Goal: Task Accomplishment & Management: Manage account settings

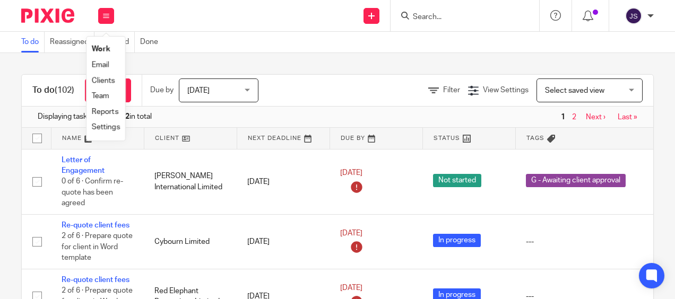
drag, startPoint x: 0, startPoint y: 0, endPoint x: 103, endPoint y: 98, distance: 141.9
click at [103, 98] on link "Team" at bounding box center [101, 95] width 18 height 7
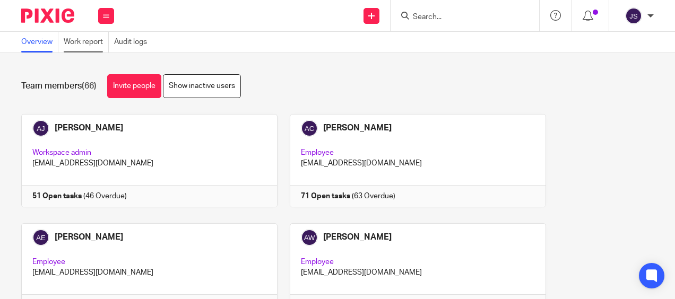
click at [83, 46] on link "Work report" at bounding box center [86, 42] width 45 height 21
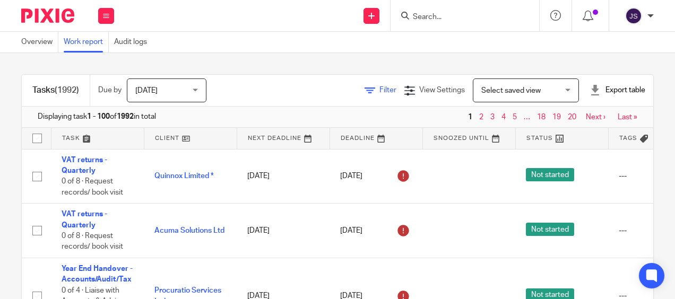
click at [379, 90] on span "Filter" at bounding box center [387, 89] width 17 height 7
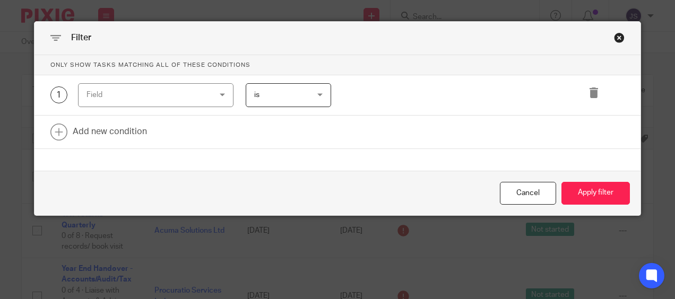
click at [201, 101] on div "Field" at bounding box center [155, 95] width 155 height 24
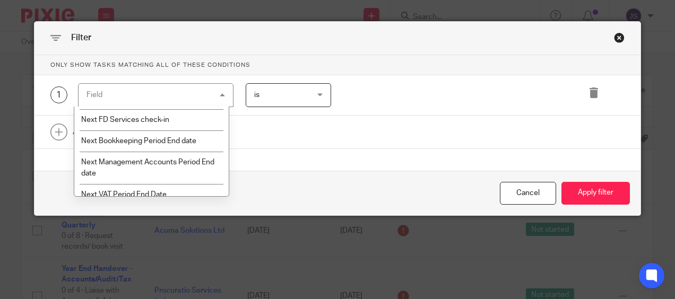
scroll to position [1256, 0]
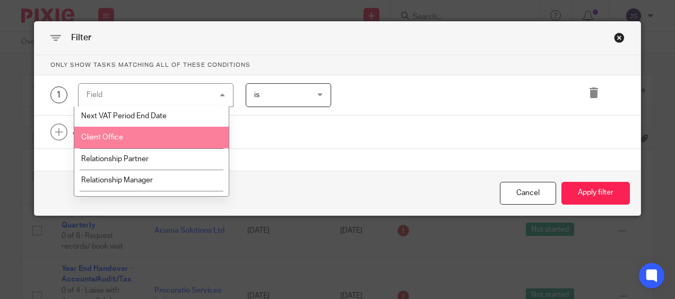
click at [177, 142] on li "Client Office" at bounding box center [151, 137] width 155 height 21
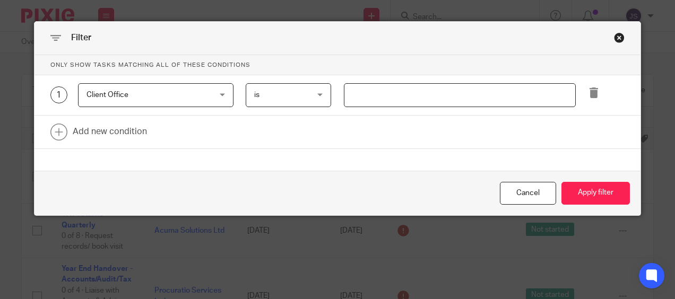
click at [367, 99] on input "text" at bounding box center [460, 95] width 232 height 24
type input "Stevenage"
click at [138, 135] on link at bounding box center [337, 132] width 606 height 33
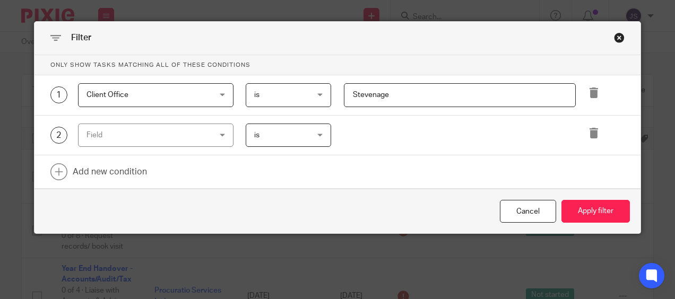
click at [147, 140] on div "Field" at bounding box center [144, 135] width 117 height 22
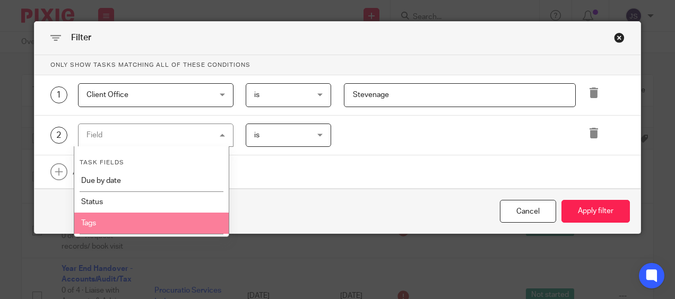
click at [115, 228] on li "Tags" at bounding box center [151, 223] width 155 height 21
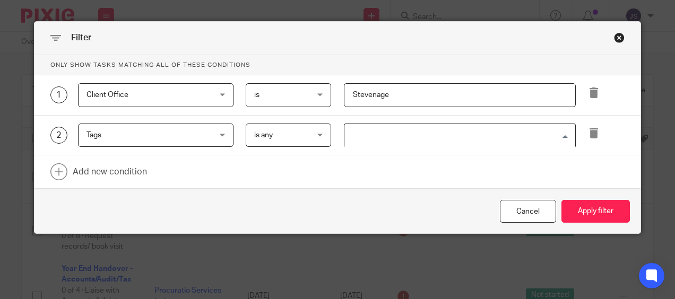
click at [354, 133] on input "Search for option" at bounding box center [457, 135] width 224 height 19
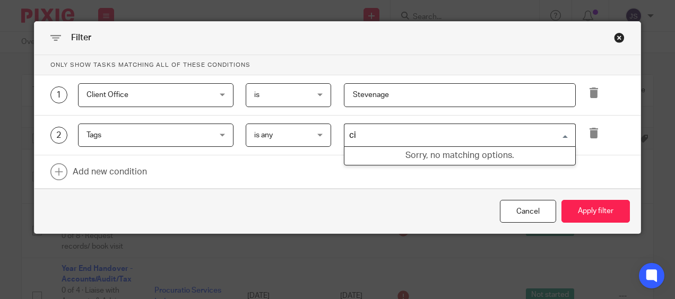
type input "c"
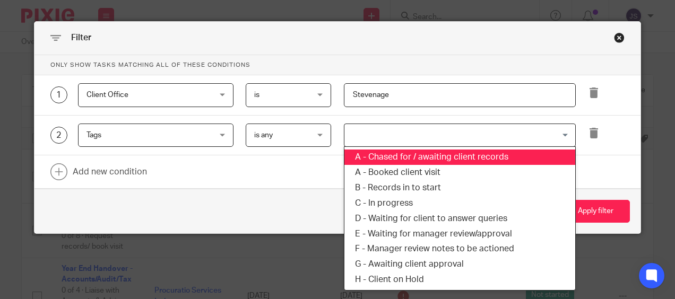
click at [163, 143] on span "Tags" at bounding box center [144, 135] width 117 height 22
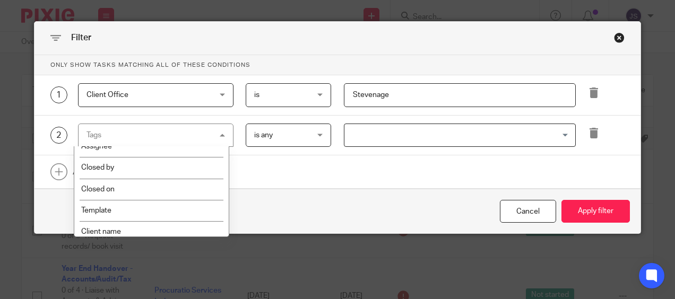
scroll to position [149, 0]
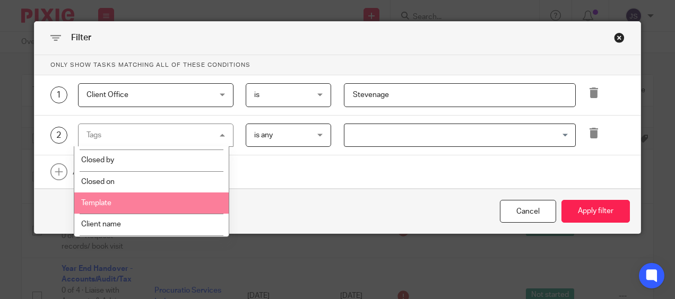
click at [194, 205] on li "Template" at bounding box center [151, 203] width 155 height 21
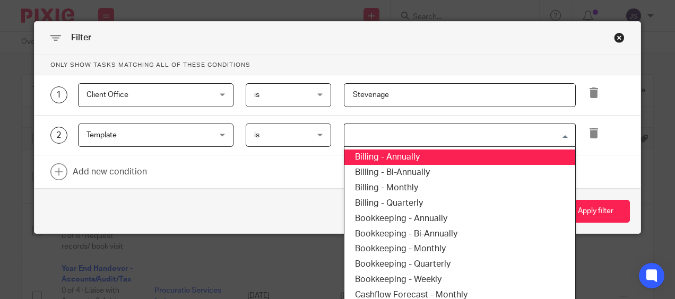
click at [360, 137] on input "Search for option" at bounding box center [457, 135] width 224 height 19
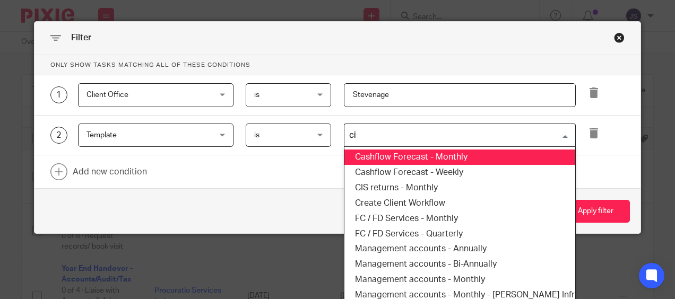
type input "cis"
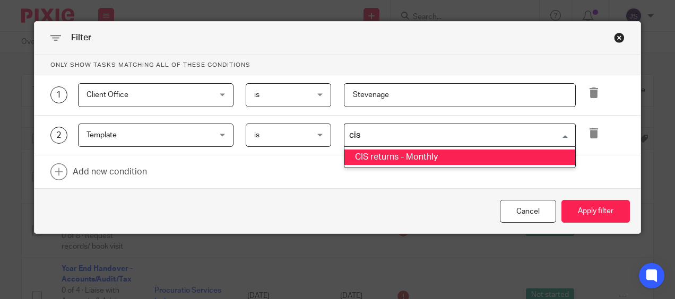
click at [373, 154] on li "CIS returns - Monthly" at bounding box center [459, 157] width 231 height 15
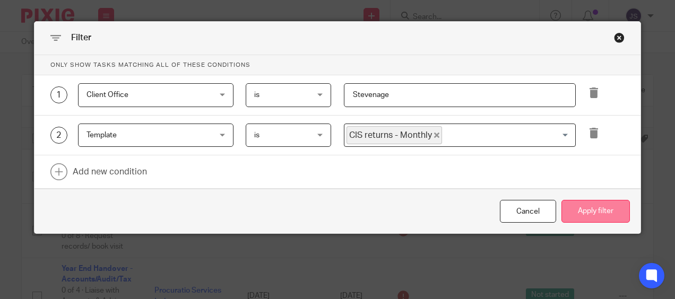
click at [597, 212] on button "Apply filter" at bounding box center [595, 211] width 68 height 23
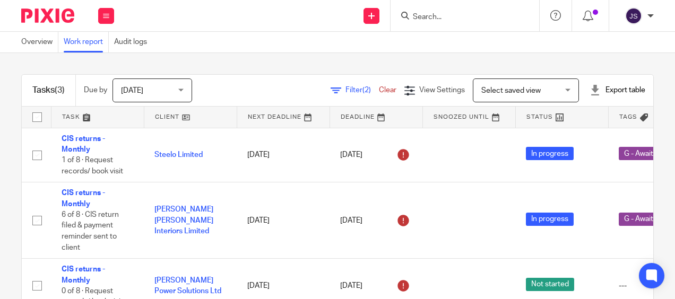
click at [272, 63] on div "Tasks (3) Due by Today Today Today Tomorrow This week Next week This month Next…" at bounding box center [337, 176] width 675 height 246
click at [469, 45] on div "Overview Work report Audit logs" at bounding box center [337, 42] width 675 height 21
click at [104, 12] on button at bounding box center [106, 16] width 16 height 16
click at [103, 97] on link "Team" at bounding box center [101, 95] width 19 height 7
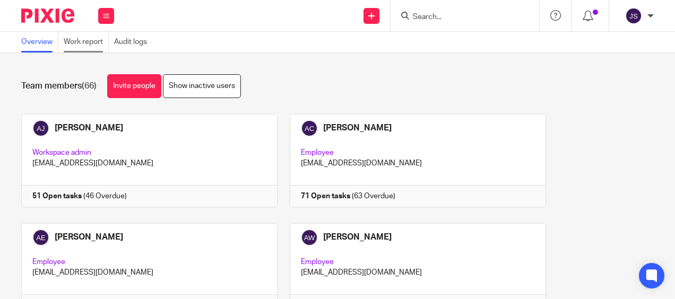
click at [77, 45] on link "Work report" at bounding box center [86, 42] width 45 height 21
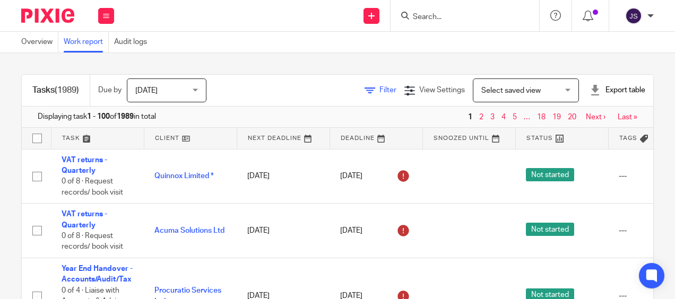
click at [379, 89] on span "Filter" at bounding box center [387, 89] width 17 height 7
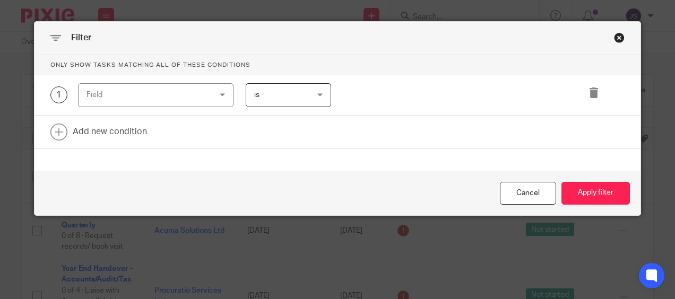
click at [161, 88] on div "Field" at bounding box center [144, 95] width 117 height 22
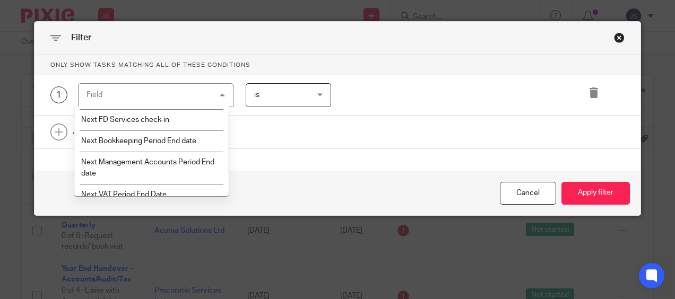
scroll to position [1256, 0]
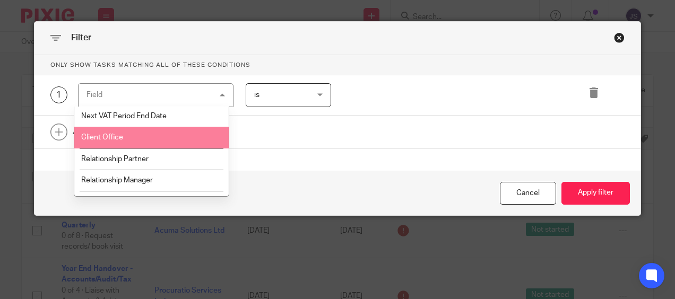
click at [156, 128] on li "Client Office" at bounding box center [151, 137] width 155 height 21
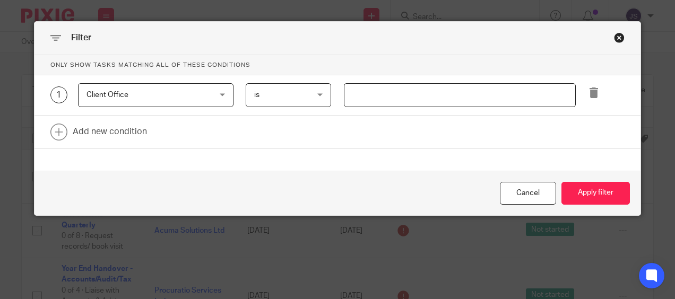
click at [354, 97] on input "text" at bounding box center [460, 95] width 232 height 24
type input "Stevenage"
click at [127, 137] on link at bounding box center [337, 132] width 606 height 33
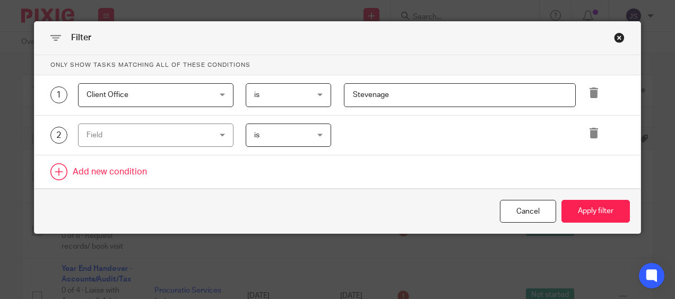
click at [127, 137] on div "Field" at bounding box center [144, 135] width 117 height 22
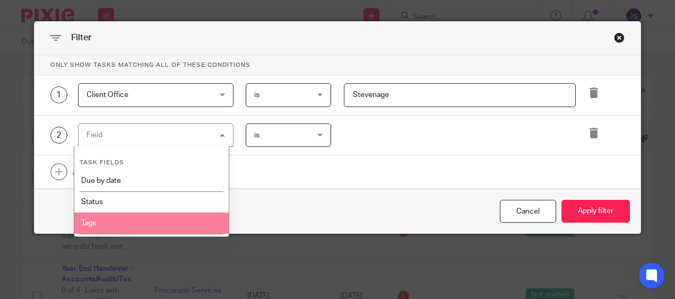
click at [175, 228] on li "Tags" at bounding box center [151, 223] width 155 height 21
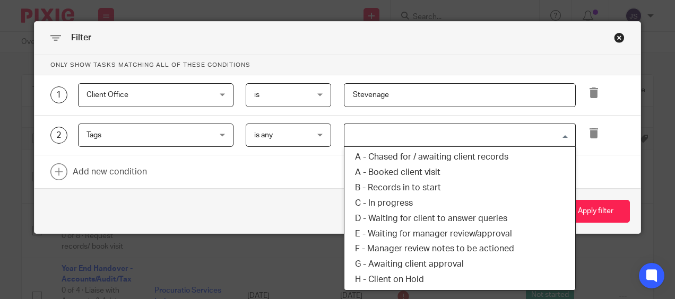
click at [374, 133] on input "Search for option" at bounding box center [457, 135] width 224 height 19
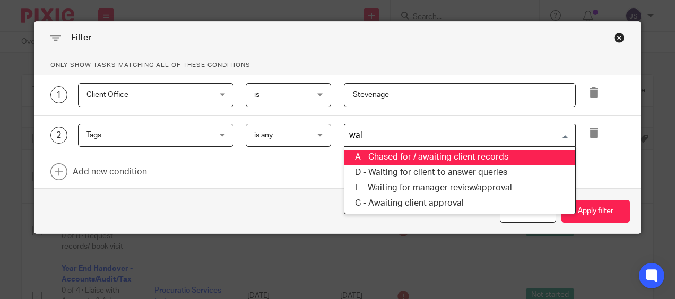
type input "wait"
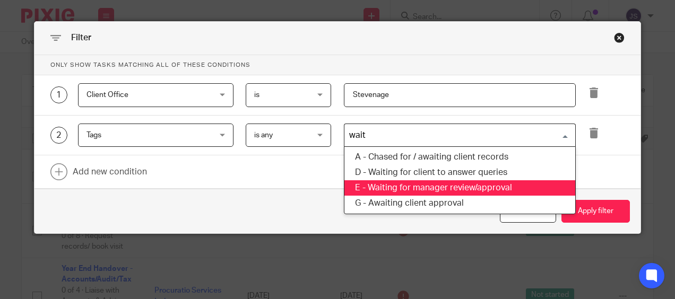
click at [431, 185] on li "E - Waiting for manager review/approval" at bounding box center [459, 187] width 231 height 15
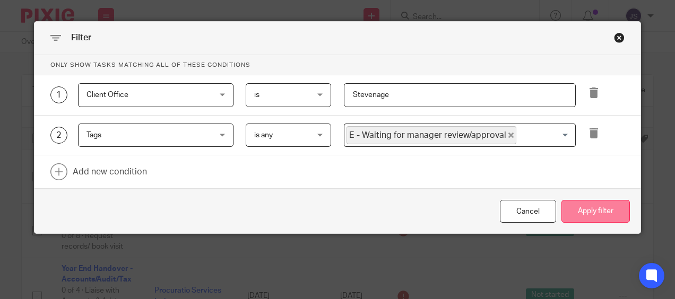
click at [601, 204] on button "Apply filter" at bounding box center [595, 211] width 68 height 23
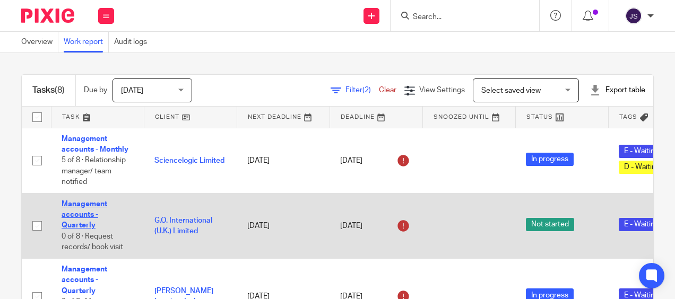
click at [84, 222] on link "Management accounts - Quarterly" at bounding box center [85, 215] width 46 height 29
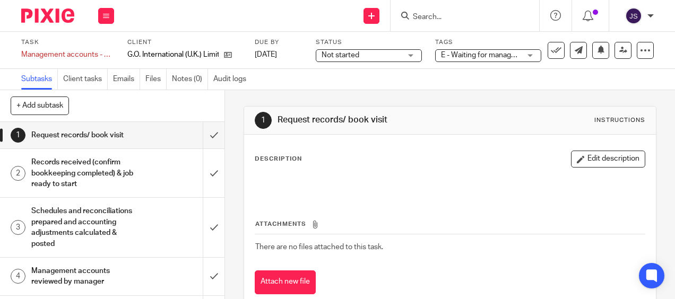
click at [488, 52] on span "E - Waiting for manager review/approval" at bounding box center [506, 54] width 131 height 7
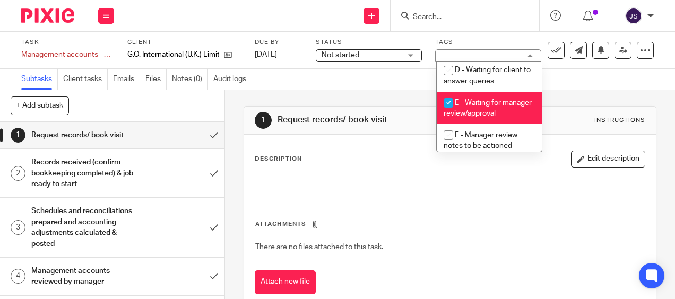
scroll to position [121, 0]
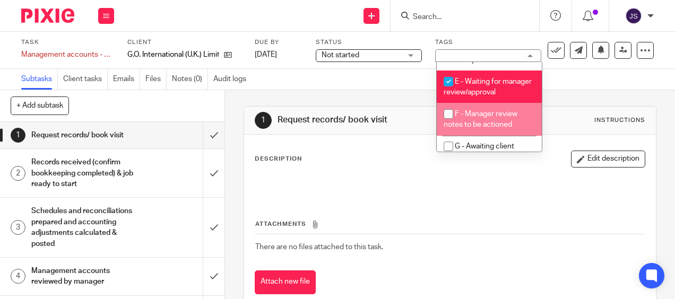
click at [511, 129] on span "F - Manager review notes to be actioned" at bounding box center [481, 119] width 74 height 19
checkbox input "true"
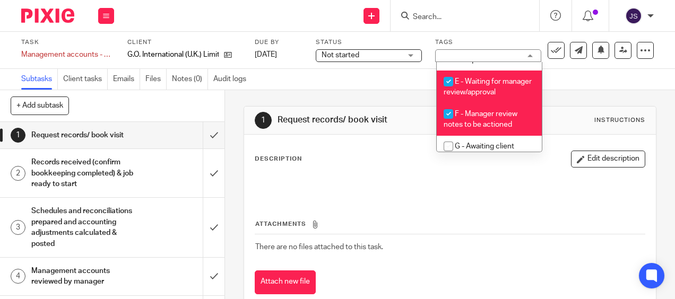
click at [481, 97] on span "E - Waiting for manager review/approval" at bounding box center [488, 87] width 88 height 19
checkbox input "false"
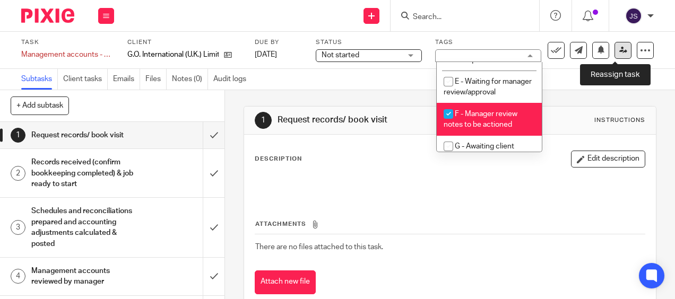
click at [619, 52] on icon at bounding box center [623, 50] width 8 height 8
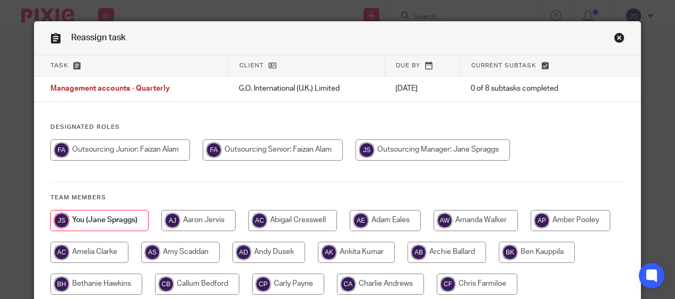
click at [301, 161] on div at bounding box center [337, 156] width 575 height 32
click at [300, 149] on input "radio" at bounding box center [273, 150] width 140 height 21
radio input "true"
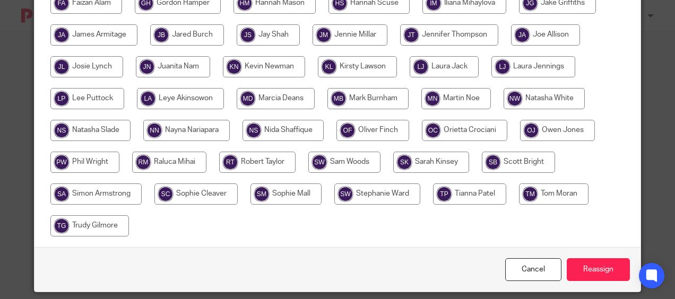
scroll to position [358, 0]
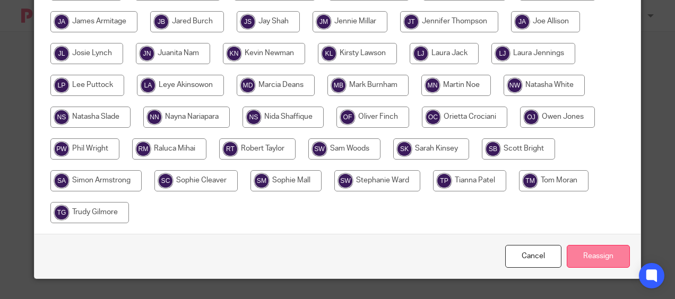
click at [605, 251] on input "Reassign" at bounding box center [598, 256] width 63 height 23
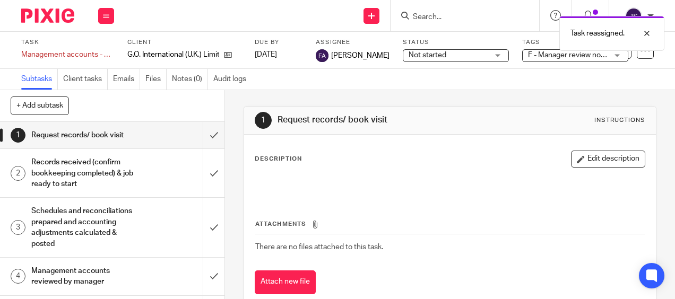
click at [163, 278] on div "Management accounts reviewed by manager" at bounding box center [111, 276] width 161 height 27
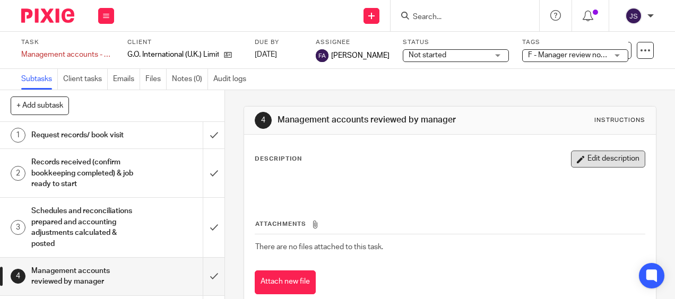
click at [579, 164] on button "Edit description" at bounding box center [608, 159] width 74 height 17
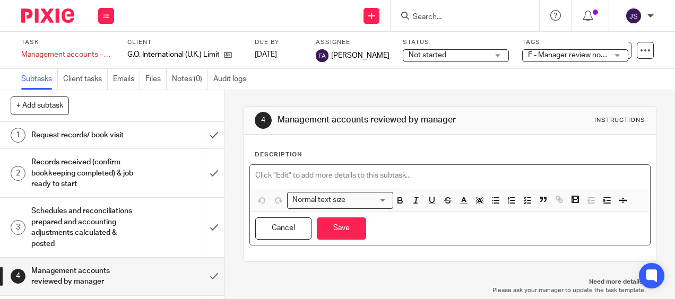
click at [333, 175] on p at bounding box center [449, 175] width 389 height 11
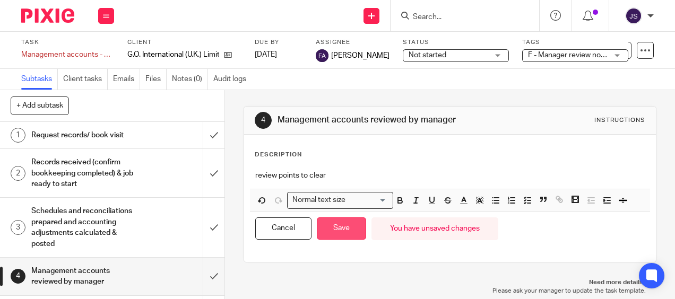
click at [347, 224] on button "Save" at bounding box center [341, 229] width 49 height 23
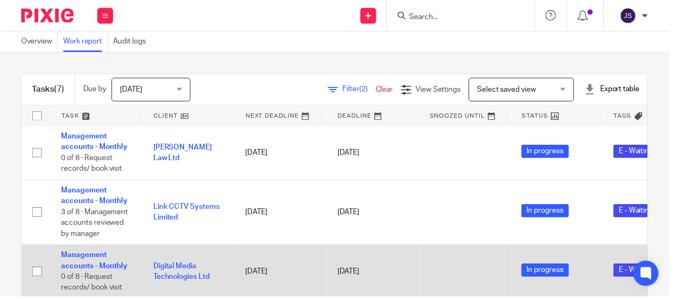
scroll to position [135, 0]
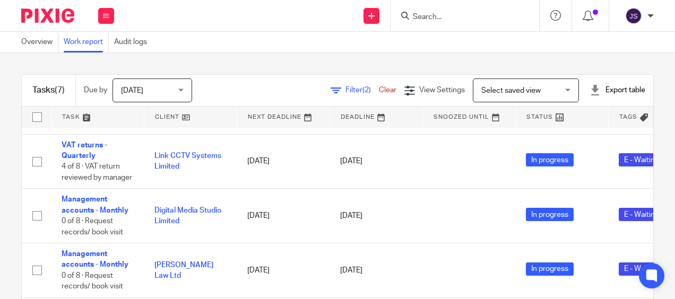
click at [256, 59] on div "Tasks (7) Due by [DATE] [DATE] [DATE] [DATE] This week Next week This month Nex…" at bounding box center [337, 176] width 675 height 246
